Goal: Transaction & Acquisition: Purchase product/service

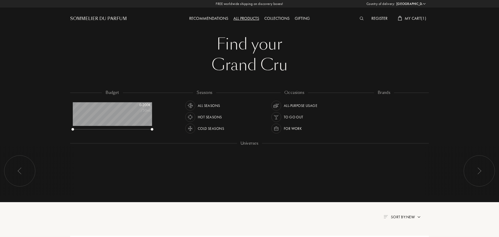
select select "ES"
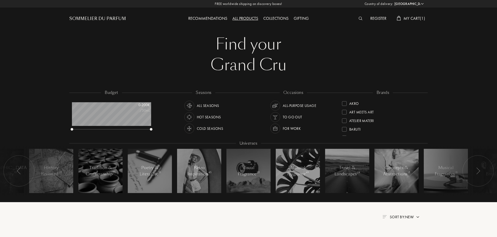
scroll to position [26, 79]
click at [407, 17] on span "My Cart ( 1 )" at bounding box center [415, 18] width 22 height 5
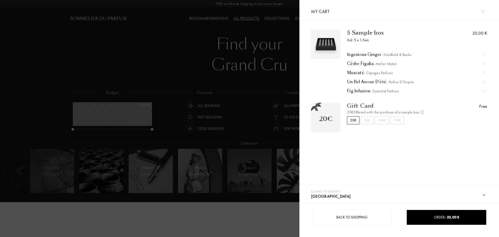
click at [483, 53] on img at bounding box center [484, 54] width 3 height 3
click at [482, 62] on div at bounding box center [484, 64] width 8 height 8
click at [483, 53] on img at bounding box center [484, 54] width 3 height 3
click at [483, 63] on img at bounding box center [484, 63] width 3 height 3
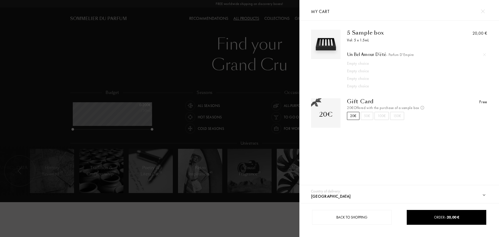
click at [483, 54] on img at bounding box center [484, 54] width 3 height 3
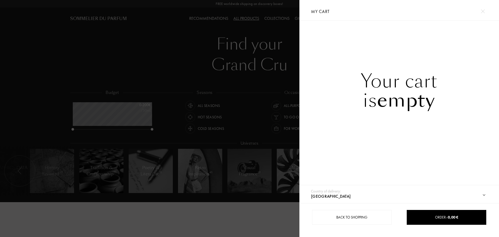
click at [253, 11] on div at bounding box center [149, 118] width 299 height 237
